Goal: Information Seeking & Learning: Learn about a topic

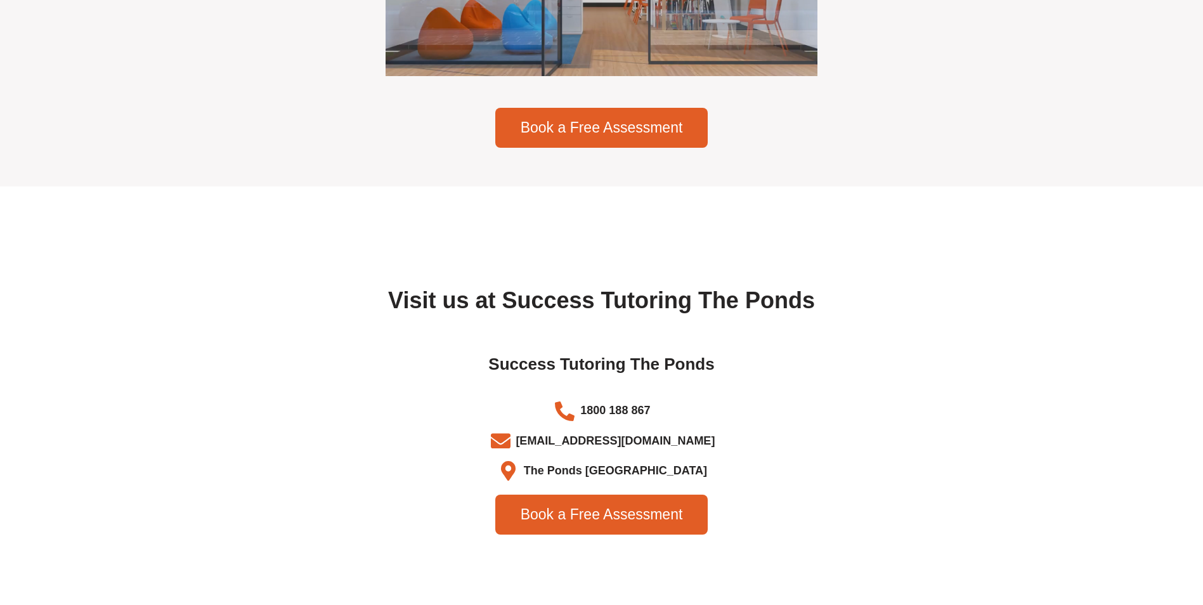
scroll to position [3932, 0]
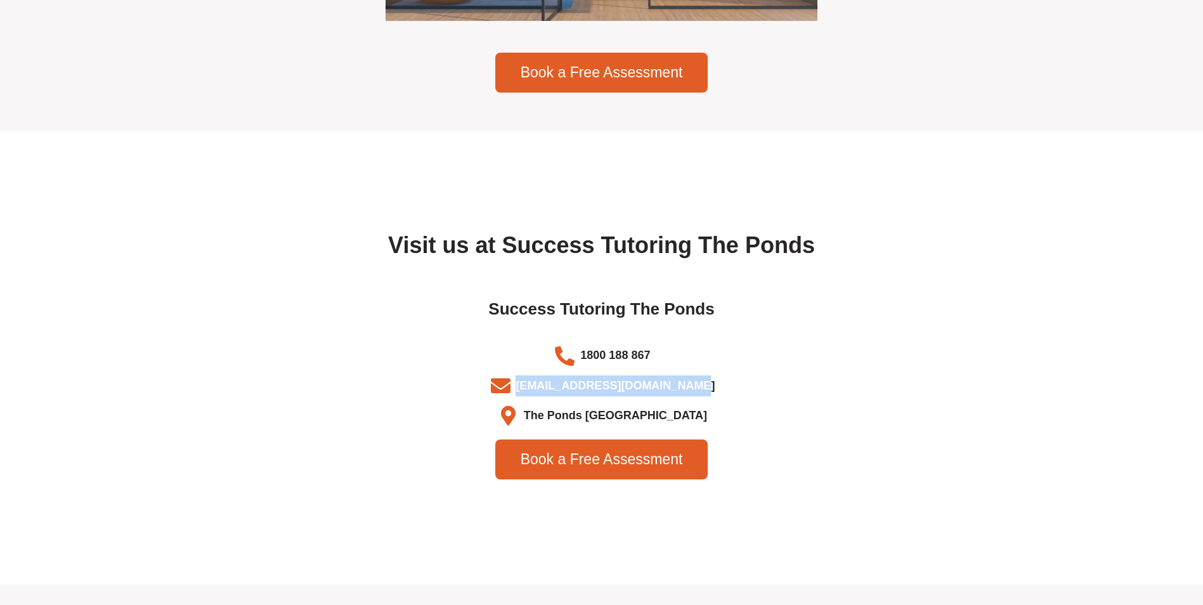
drag, startPoint x: 695, startPoint y: 415, endPoint x: 533, endPoint y: 414, distance: 161.7
click at [533, 396] on span "[EMAIL_ADDRESS][DOMAIN_NAME]" at bounding box center [613, 385] width 202 height 21
copy span "[EMAIL_ADDRESS][DOMAIN_NAME]"
click at [729, 192] on div "Visit us at Success Tutoring The Ponds Success Tutoring The Ponds 1800 188 867 …" at bounding box center [601, 357] width 723 height 453
click at [602, 366] on span "1800 188 867" at bounding box center [613, 355] width 73 height 21
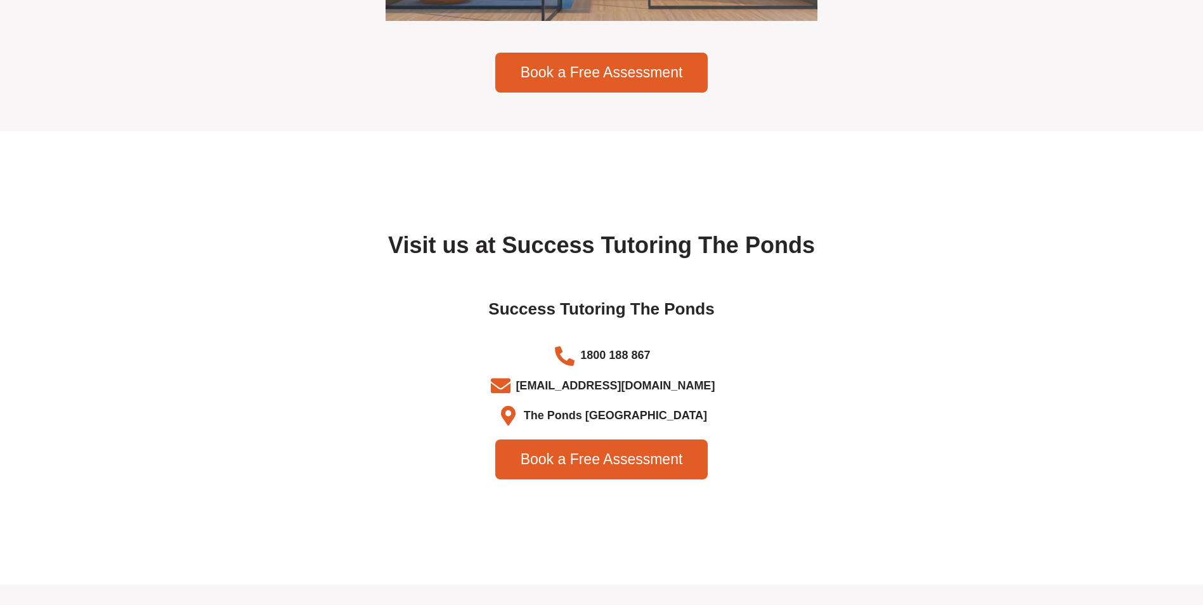
click at [567, 366] on icon at bounding box center [565, 356] width 25 height 20
drag, startPoint x: 696, startPoint y: 415, endPoint x: 535, endPoint y: 419, distance: 161.8
click at [535, 396] on span "[EMAIL_ADDRESS][DOMAIN_NAME]" at bounding box center [613, 385] width 202 height 21
copy span "[EMAIL_ADDRESS][DOMAIN_NAME]"
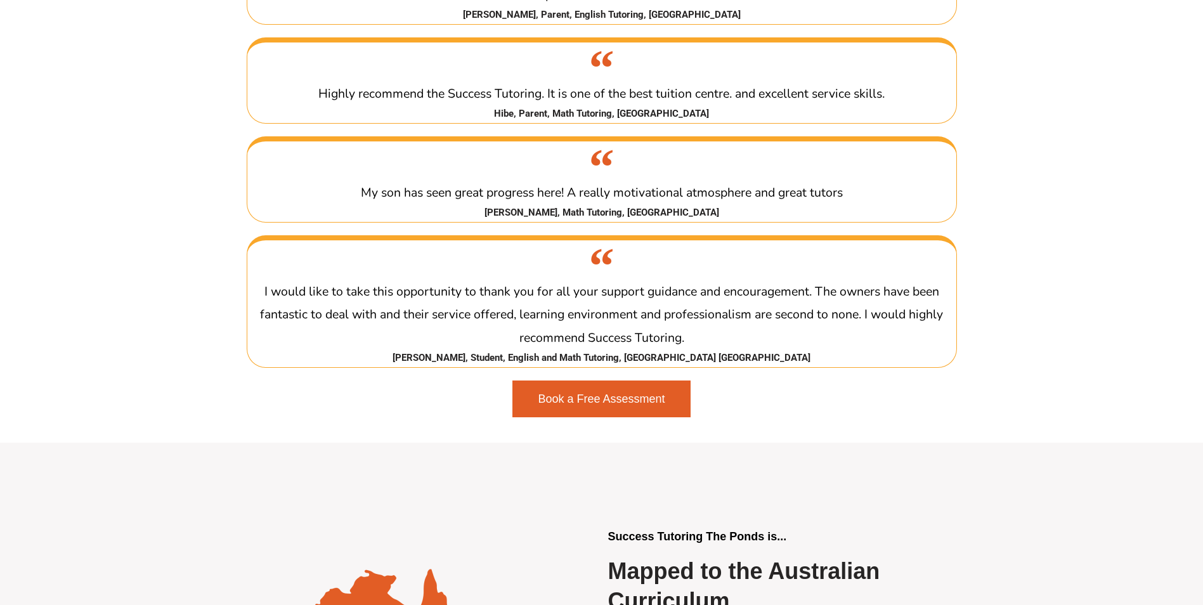
scroll to position [2093, 0]
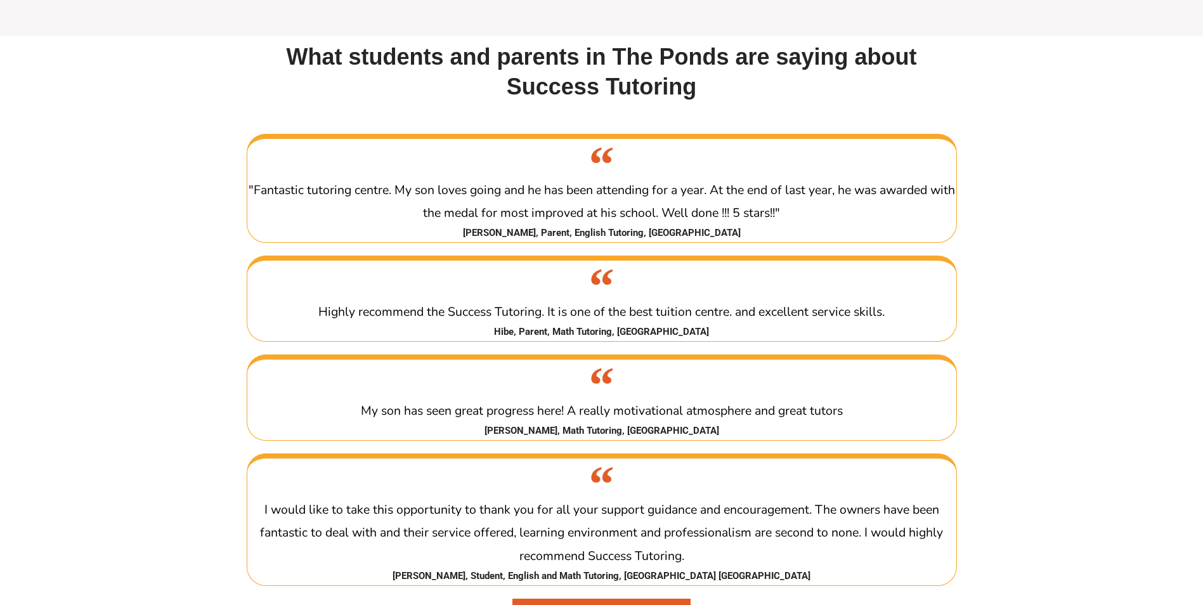
click at [1036, 68] on section "What students and parents in The Ponds are saying about Success Tutoring "Fanta…" at bounding box center [601, 348] width 1203 height 624
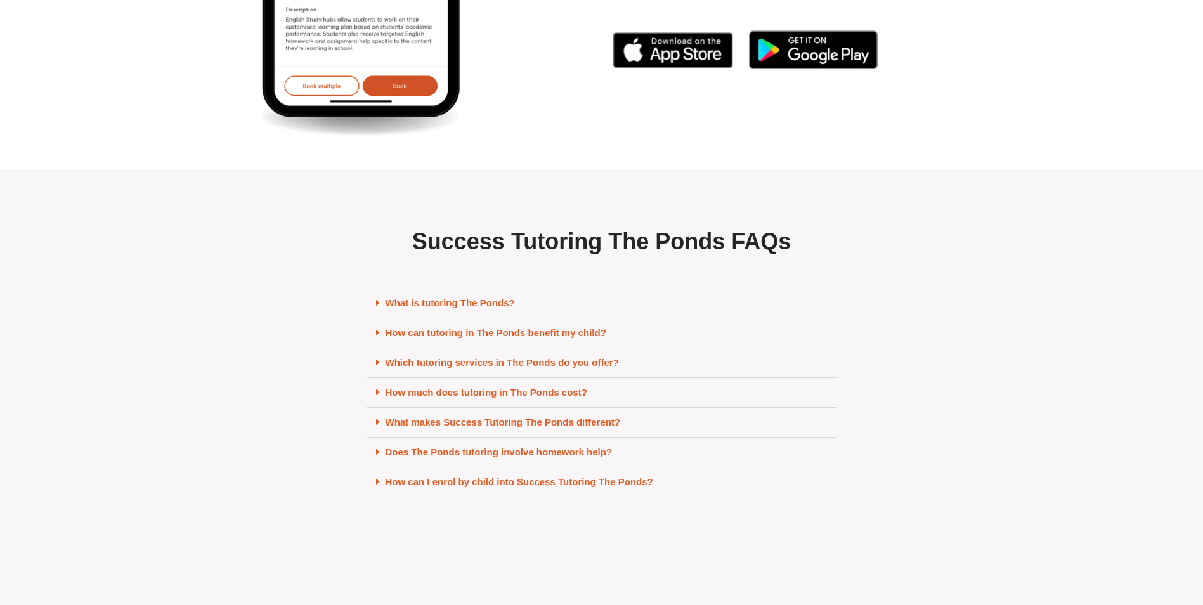
scroll to position [5390, 0]
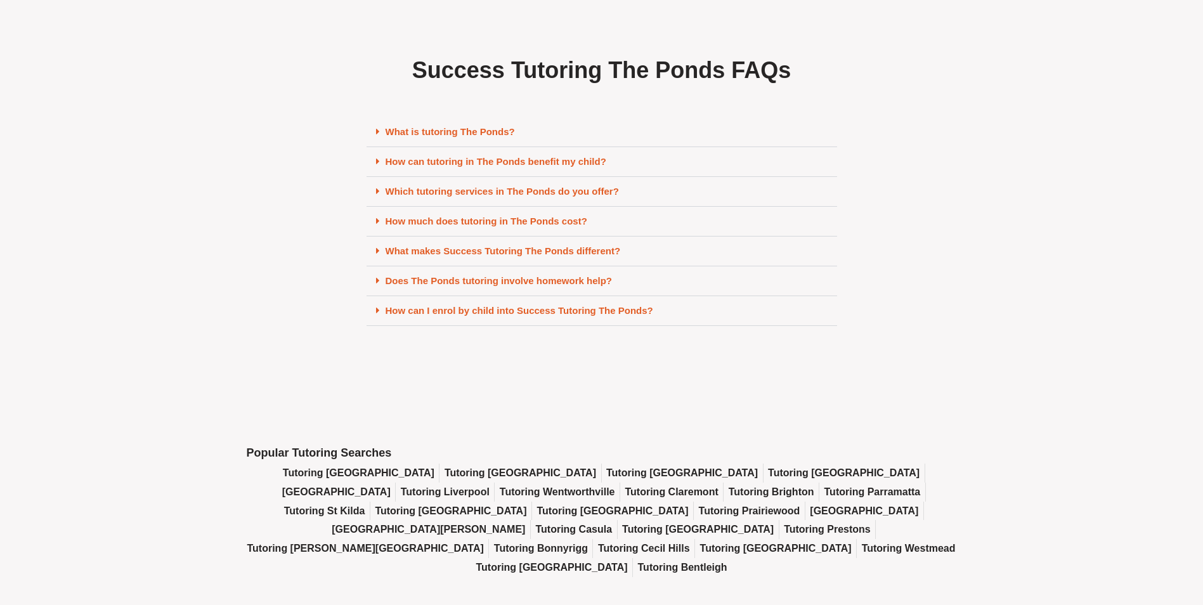
click at [427, 137] on link "What is tutoring The Ponds?" at bounding box center [450, 131] width 129 height 11
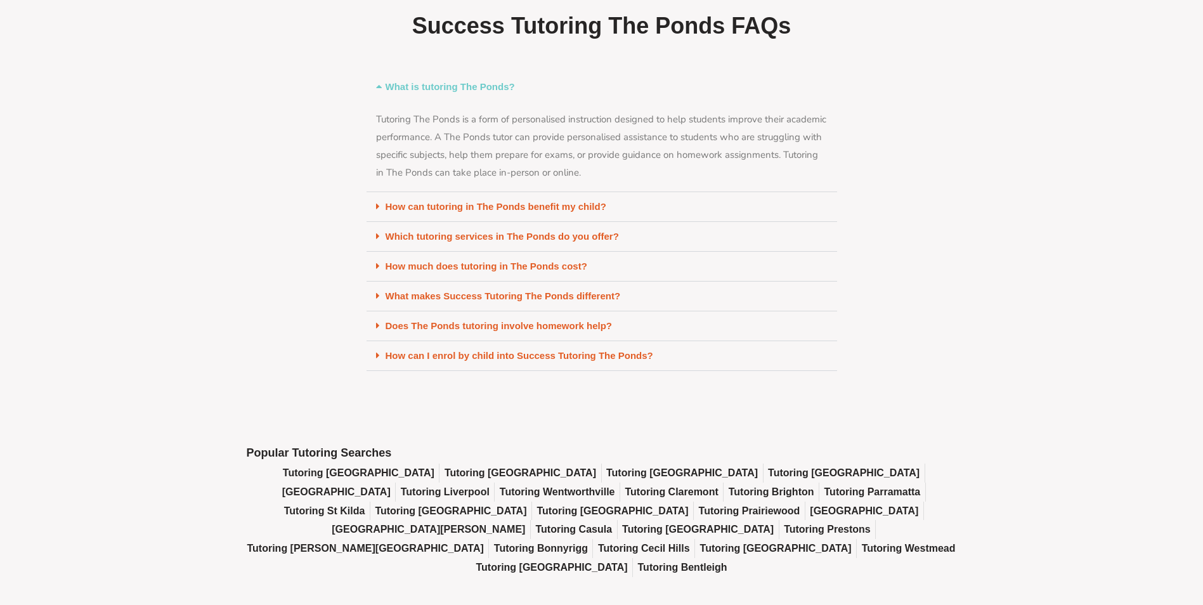
click at [507, 212] on link "How can tutoring in The Ponds benefit my child?" at bounding box center [496, 206] width 221 height 11
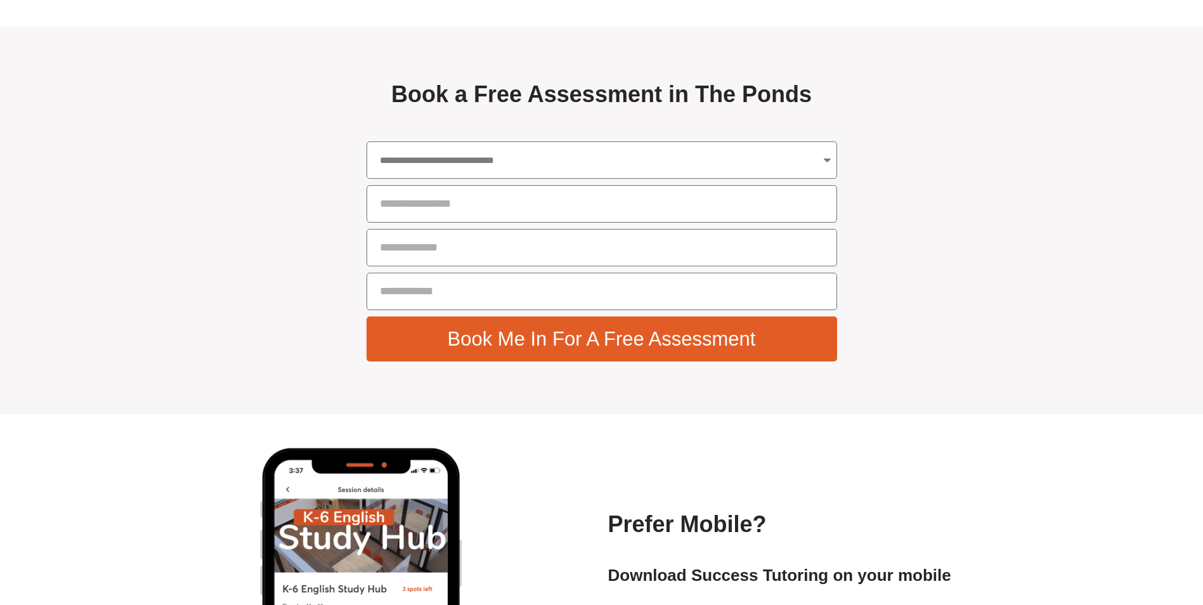
scroll to position [4629, 0]
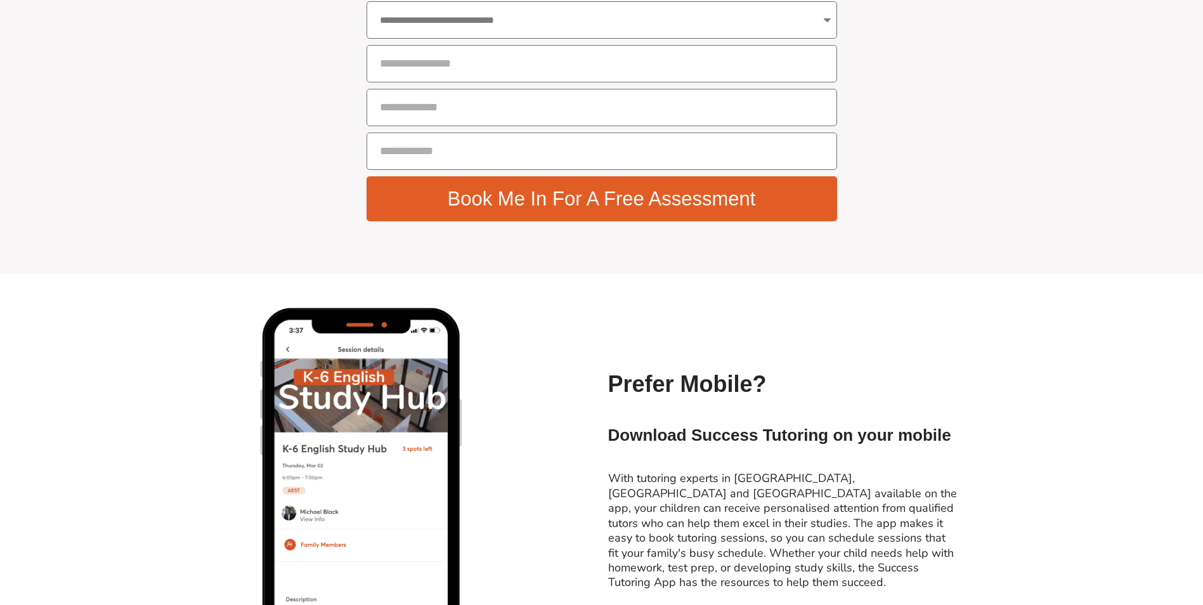
click at [1062, 64] on section "**********" at bounding box center [601, 80] width 1203 height 387
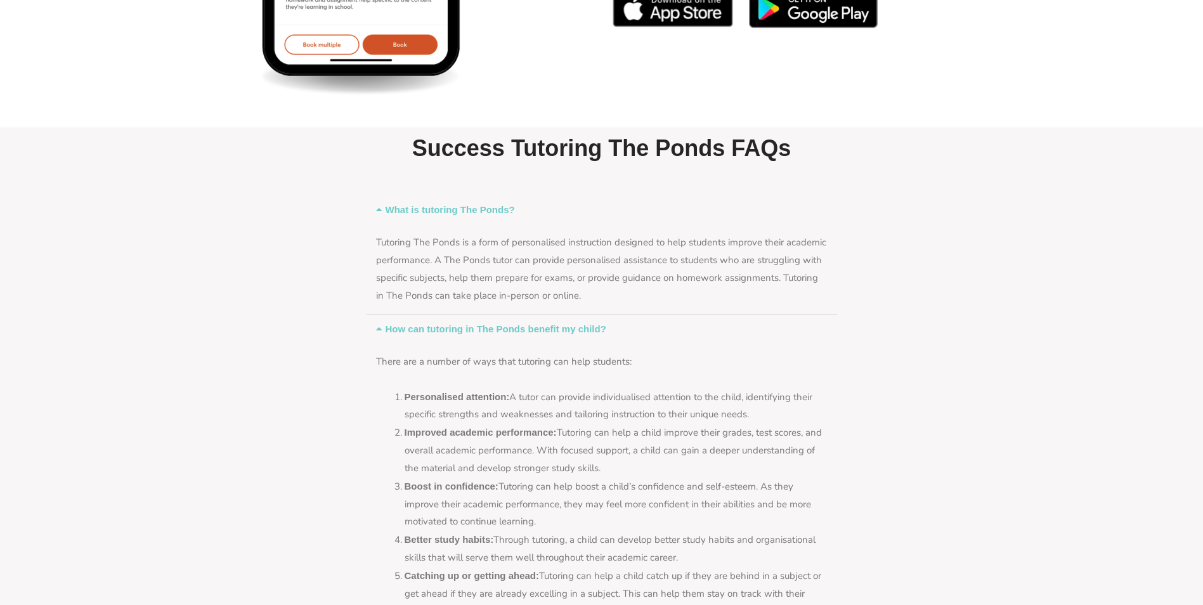
scroll to position [5517, 0]
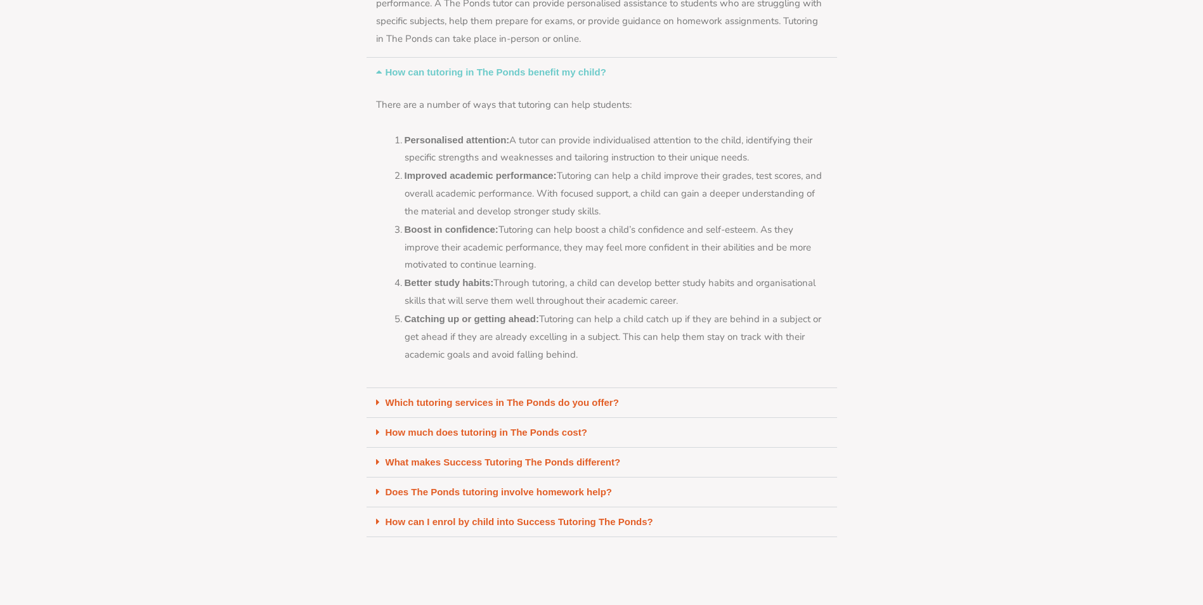
click at [563, 438] on link "How much does tutoring in The Ponds cost?" at bounding box center [487, 432] width 202 height 11
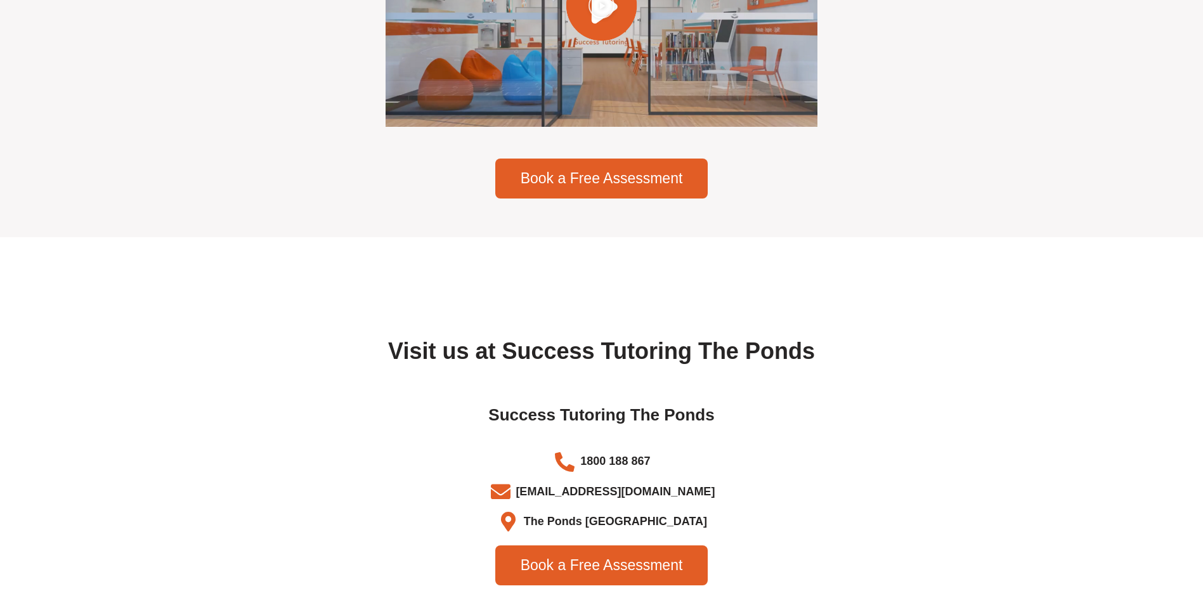
scroll to position [3995, 0]
